Goal: Find specific page/section: Find specific page/section

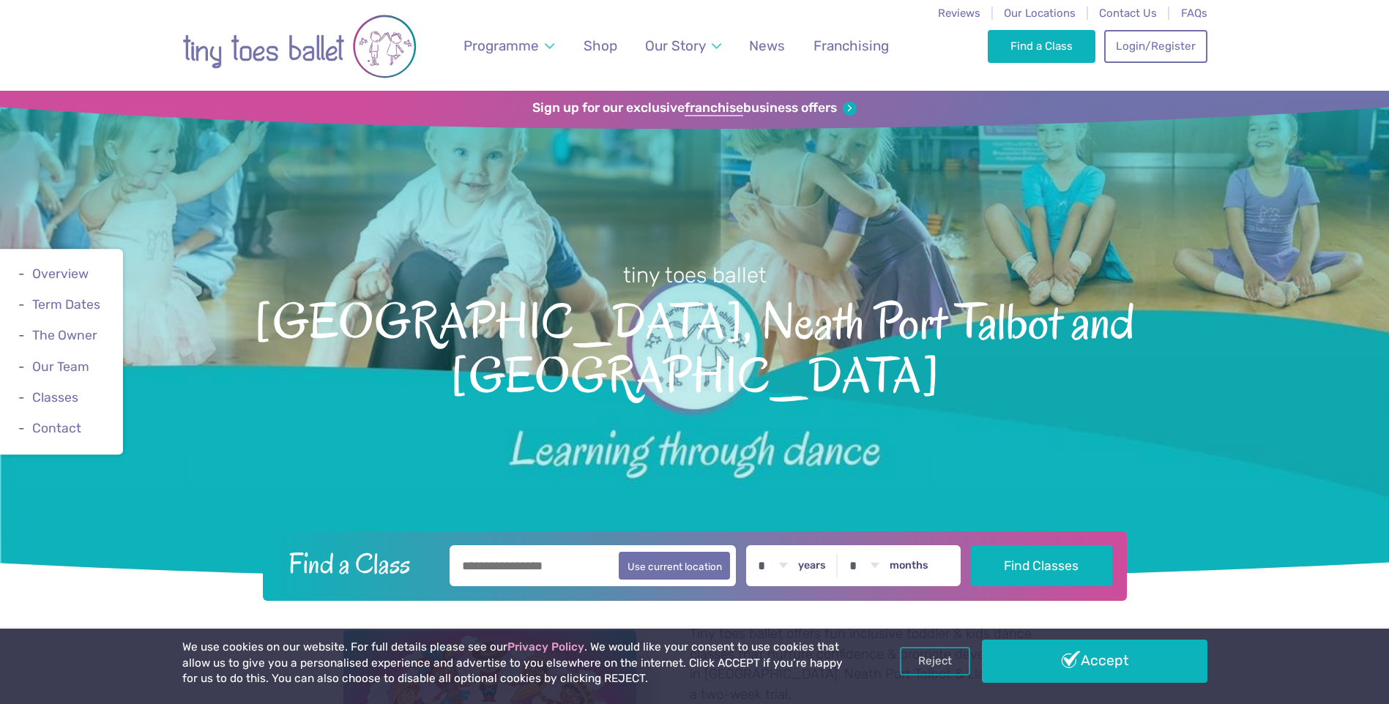
drag, startPoint x: 543, startPoint y: 562, endPoint x: 543, endPoint y: 553, distance: 8.8
click at [542, 562] on input "text" at bounding box center [592, 565] width 287 height 41
type input "*******"
click at [971, 545] on button "Find Classes" at bounding box center [1041, 565] width 141 height 41
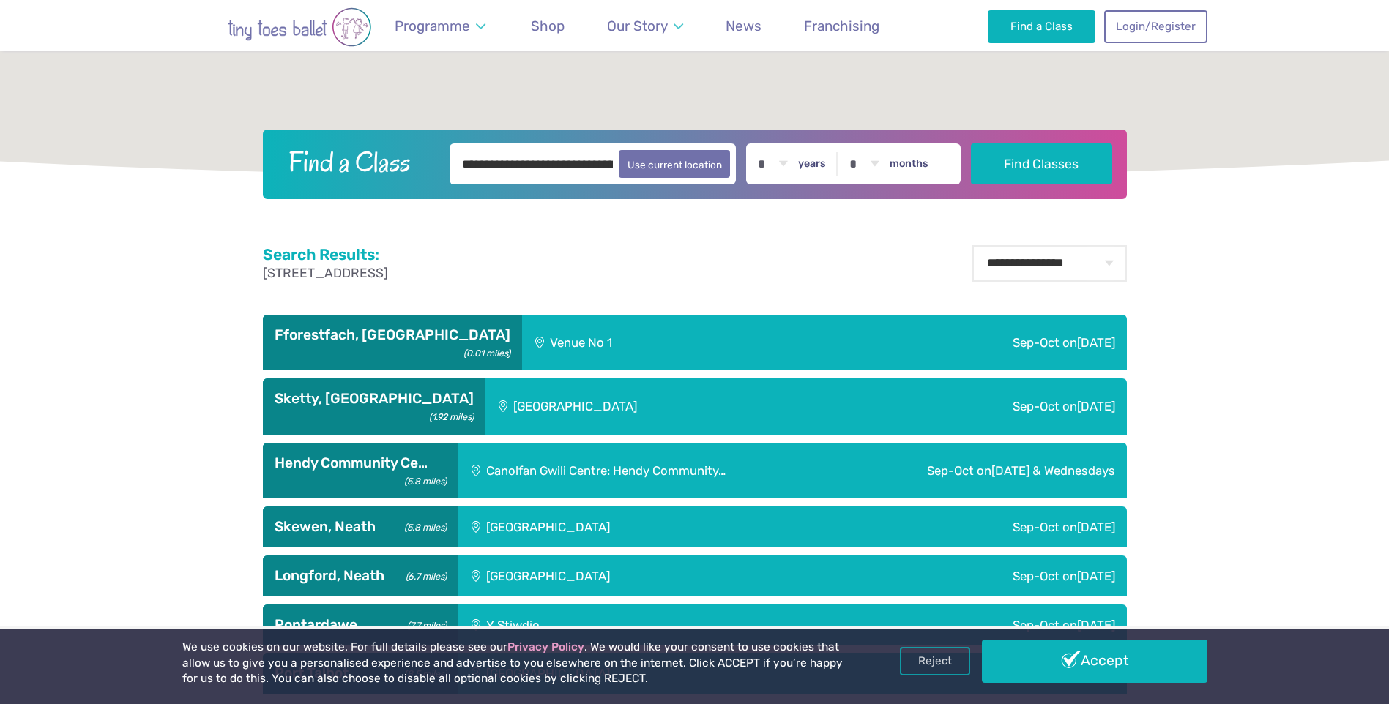
scroll to position [659, 0]
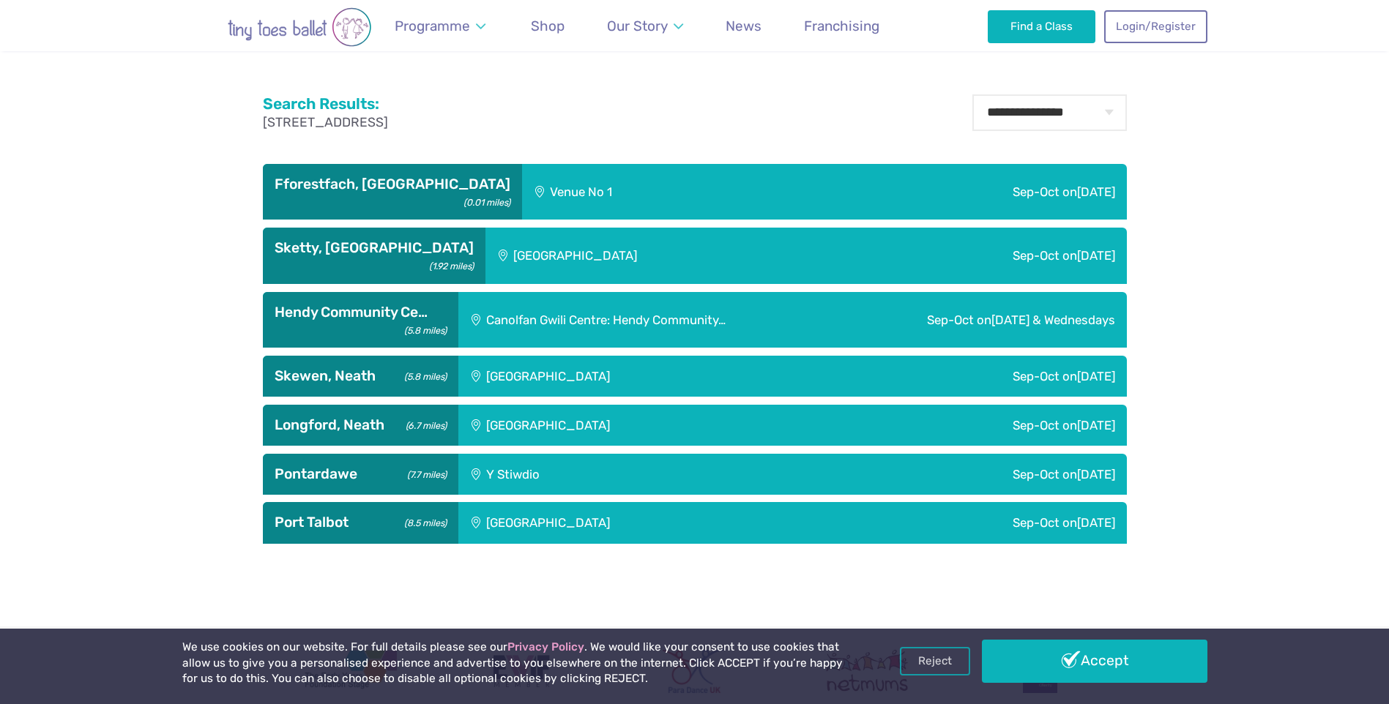
click at [522, 179] on div "Venue No 1" at bounding box center [657, 192] width 271 height 56
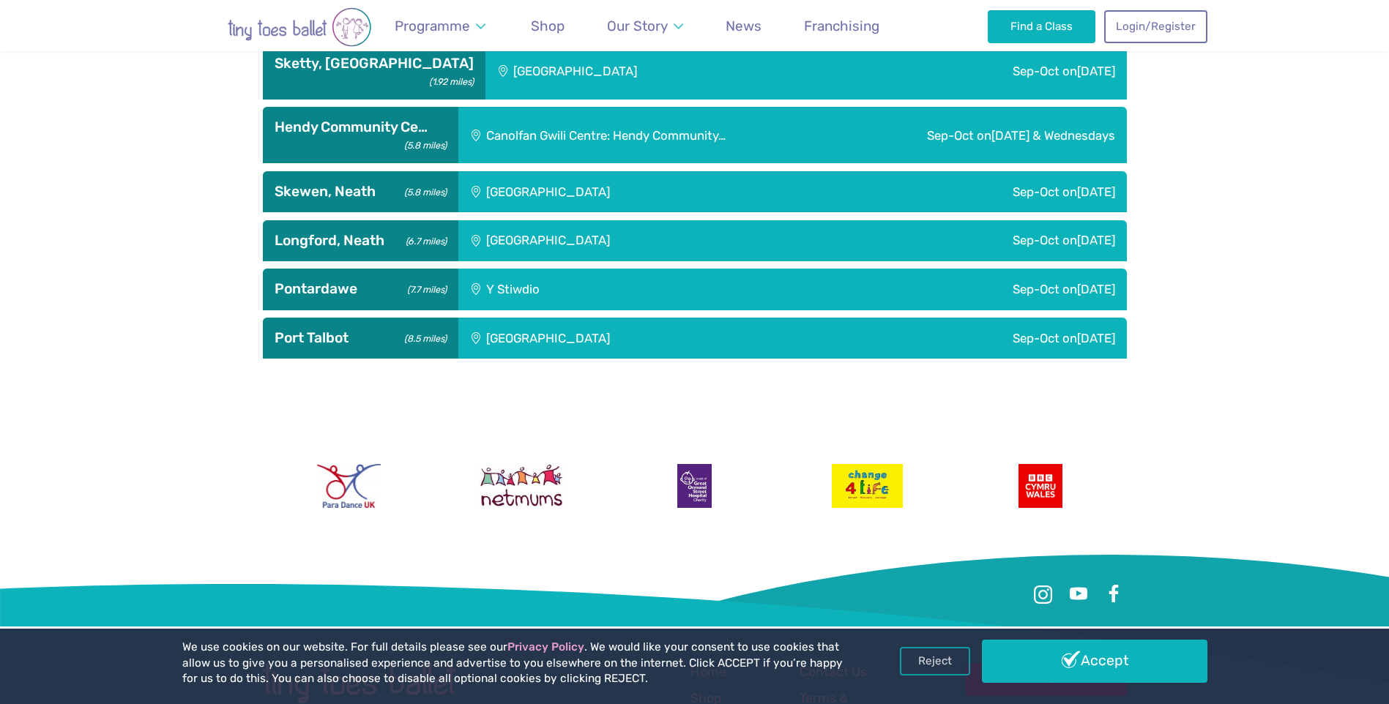
scroll to position [1025, 0]
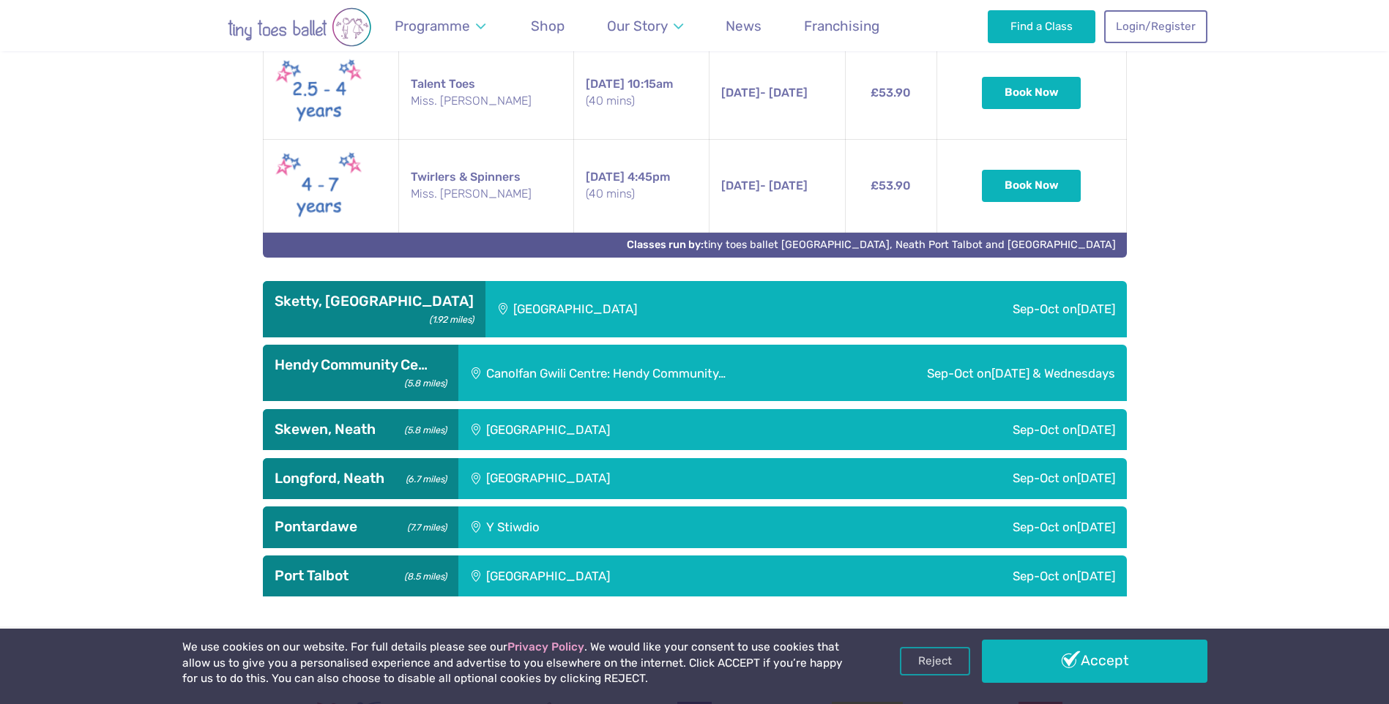
click at [722, 414] on div "[GEOGRAPHIC_DATA]" at bounding box center [647, 429] width 378 height 41
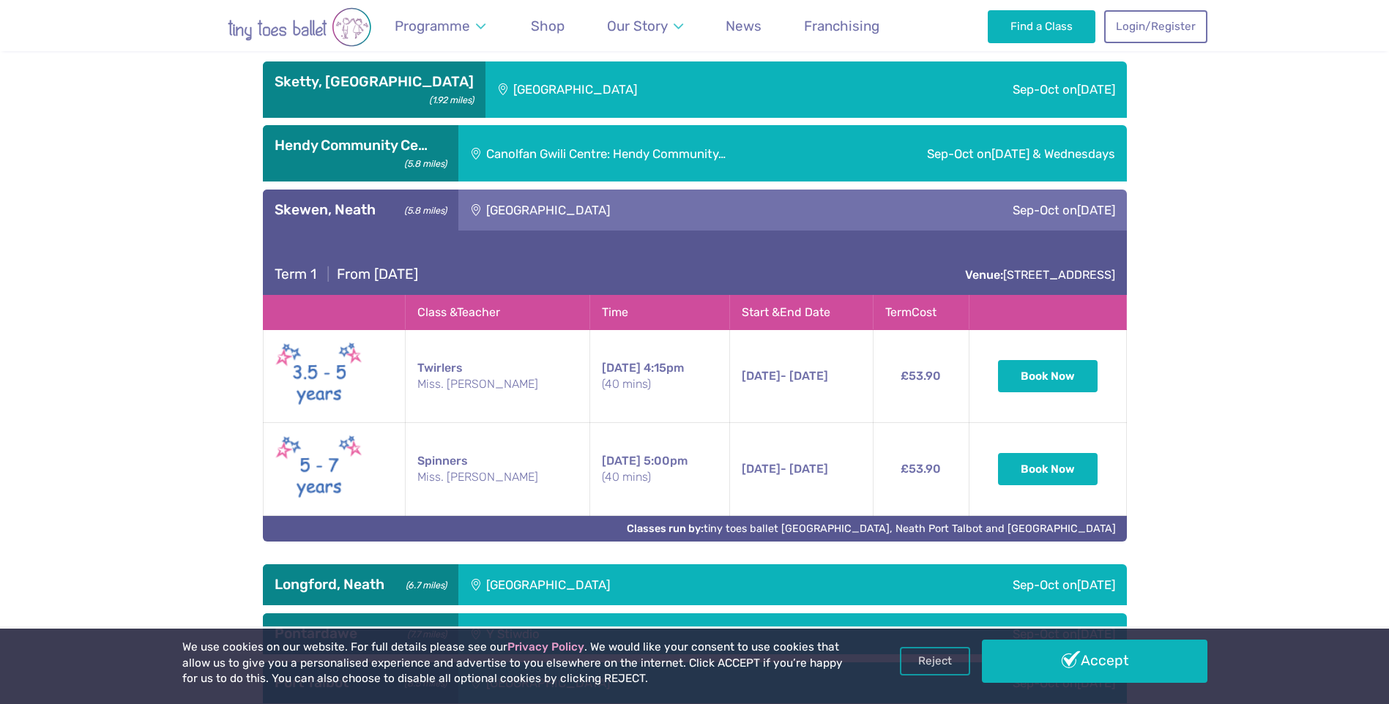
scroll to position [1318, 0]
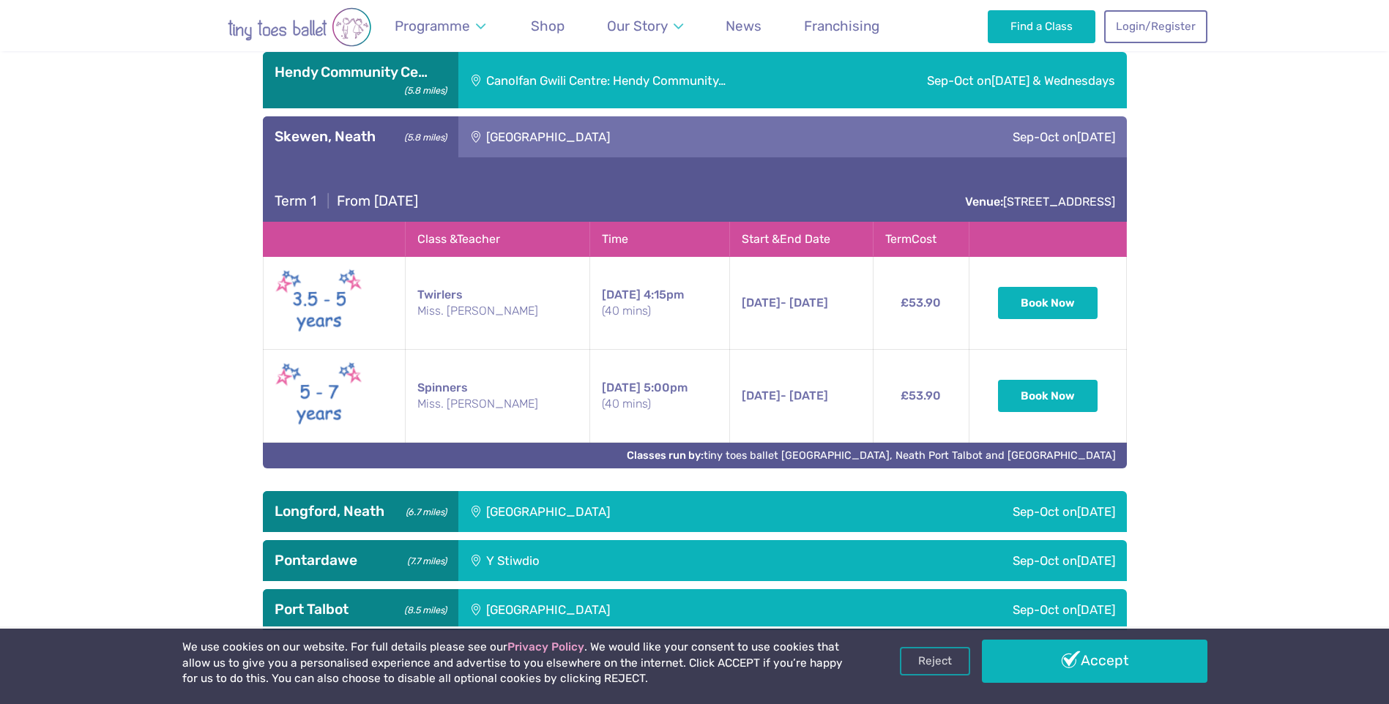
click at [702, 491] on div "[GEOGRAPHIC_DATA]" at bounding box center [647, 511] width 378 height 41
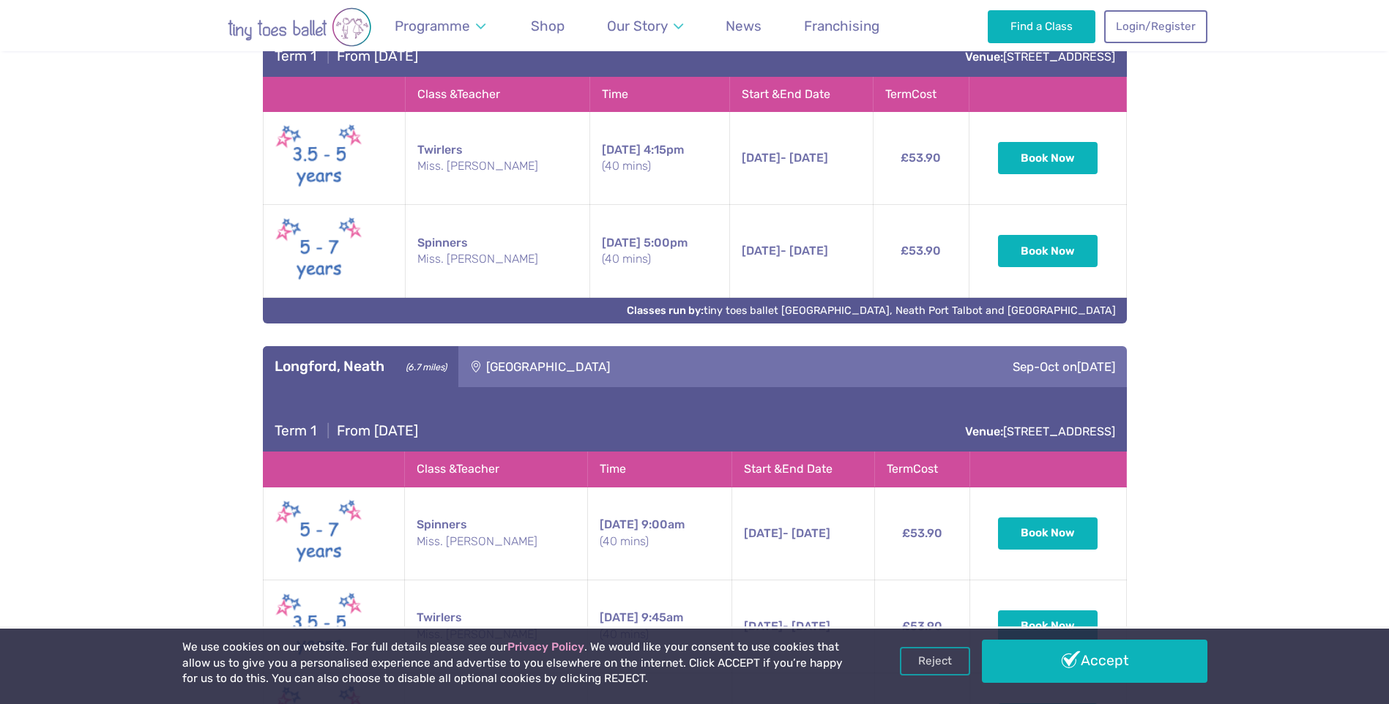
scroll to position [1464, 0]
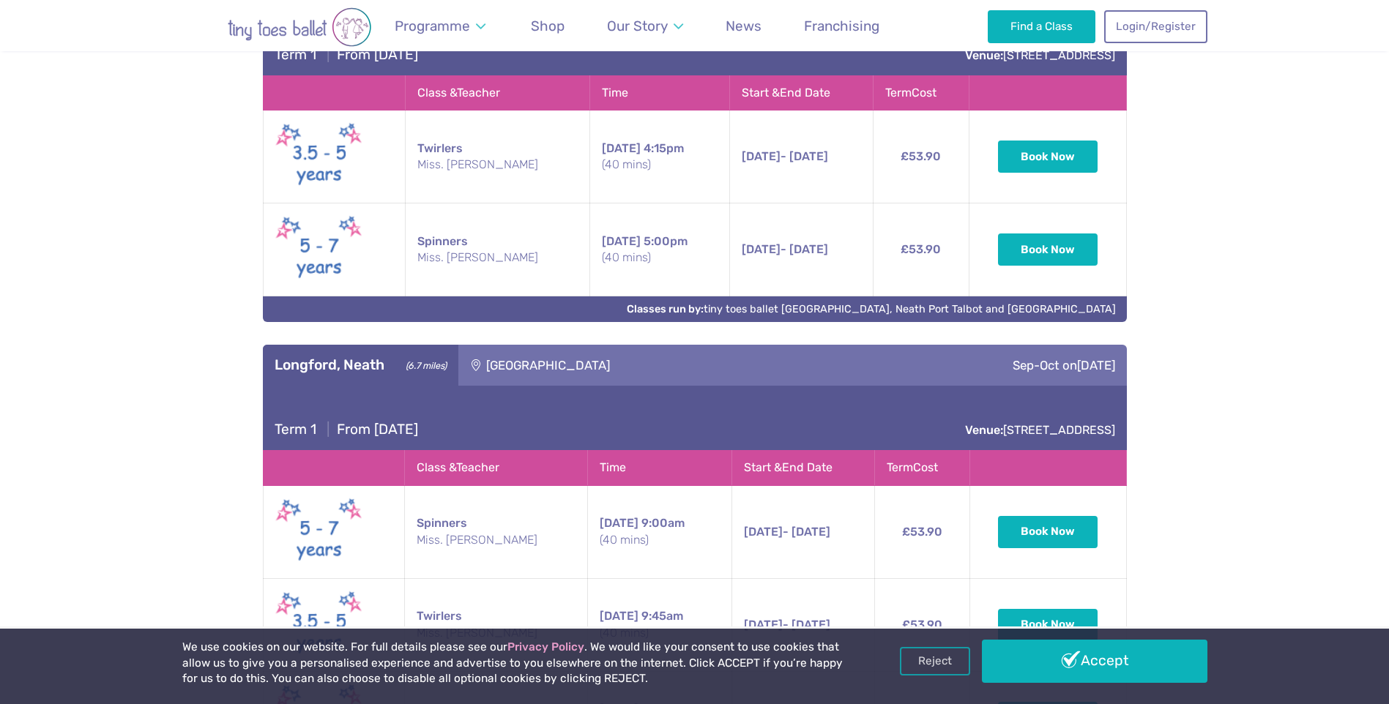
drag, startPoint x: 667, startPoint y: 347, endPoint x: 482, endPoint y: 348, distance: 184.5
click at [482, 348] on div "[GEOGRAPHIC_DATA]" at bounding box center [647, 365] width 378 height 41
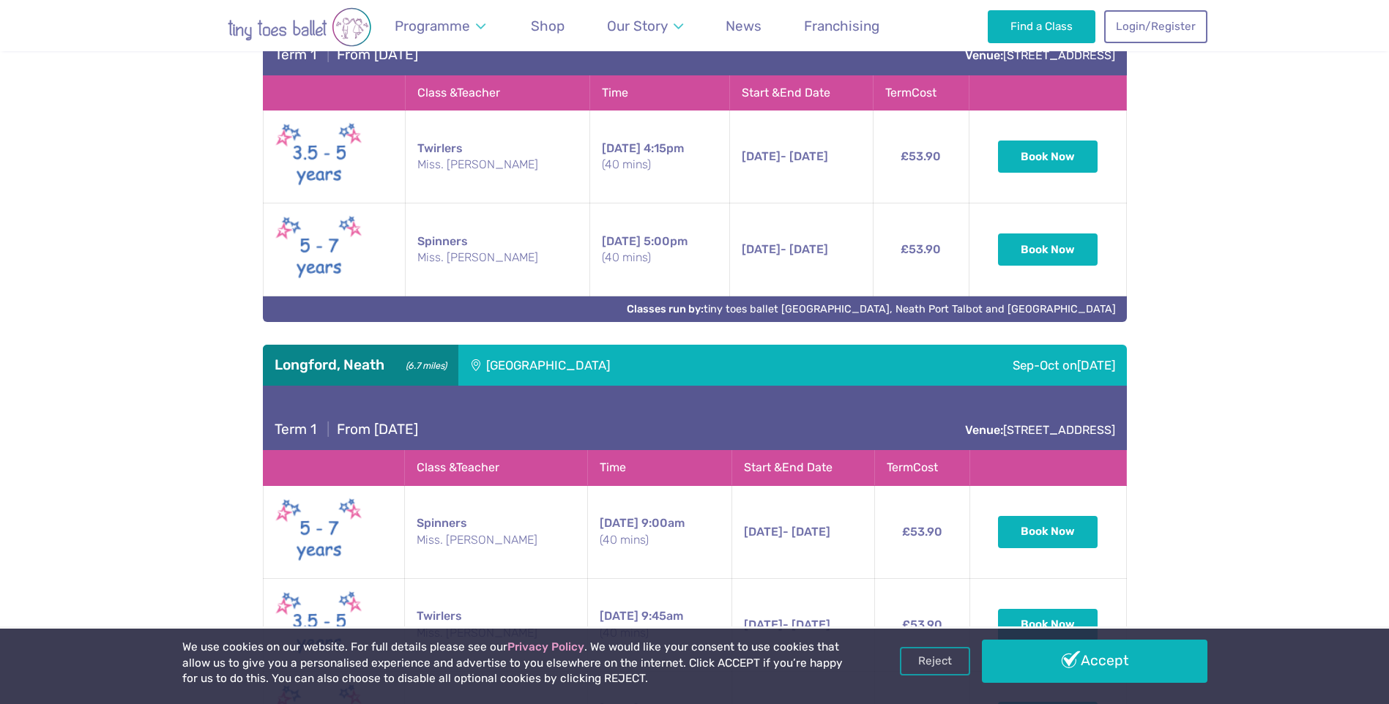
drag, startPoint x: 482, startPoint y: 348, endPoint x: 504, endPoint y: 348, distance: 22.0
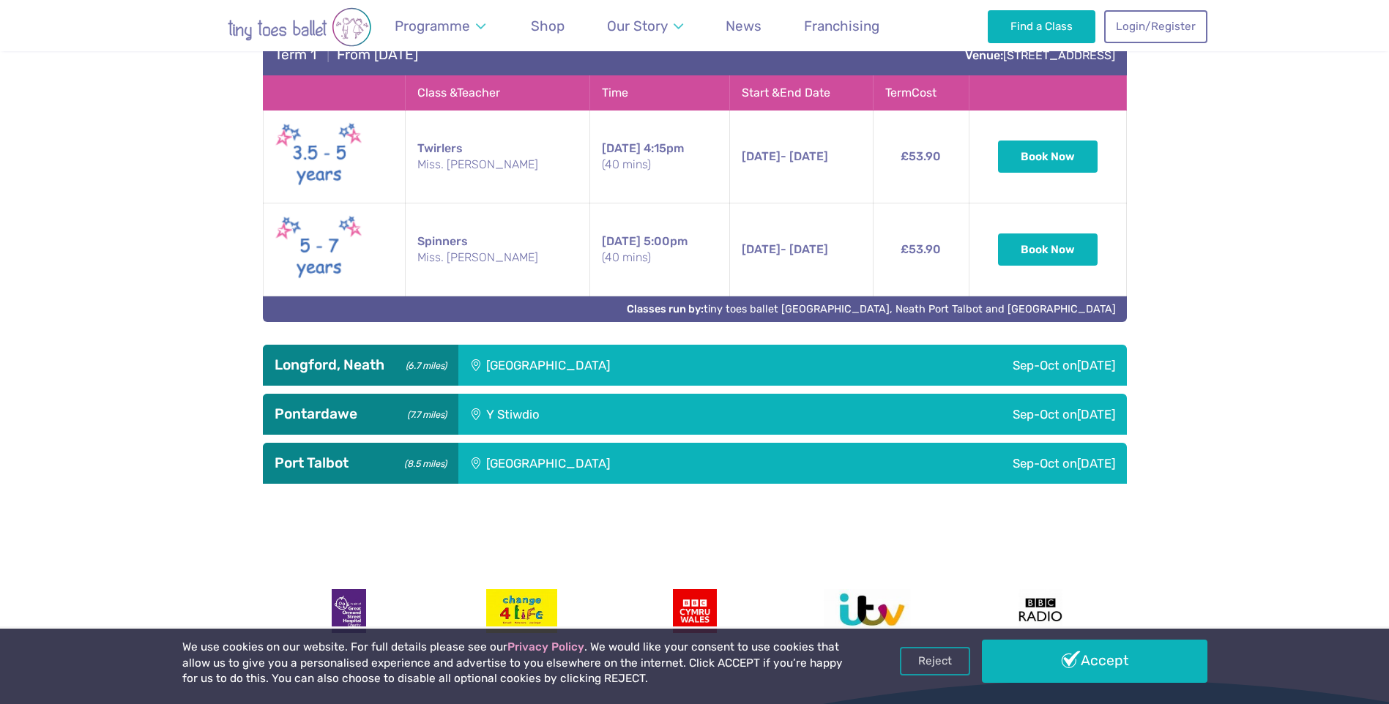
copy div "[GEOGRAPHIC_DATA]"
